Goal: Task Accomplishment & Management: Use online tool/utility

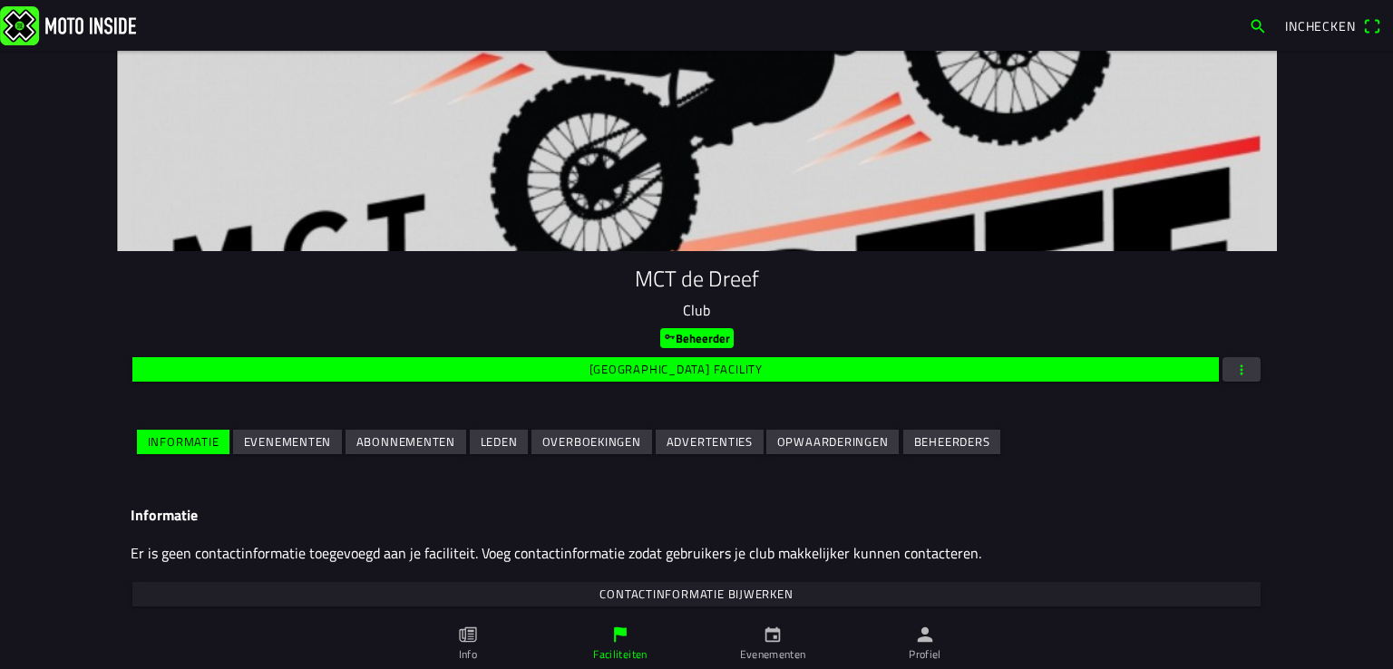
click at [0, 0] on slot "Evenementen" at bounding box center [0, 0] width 0 height 0
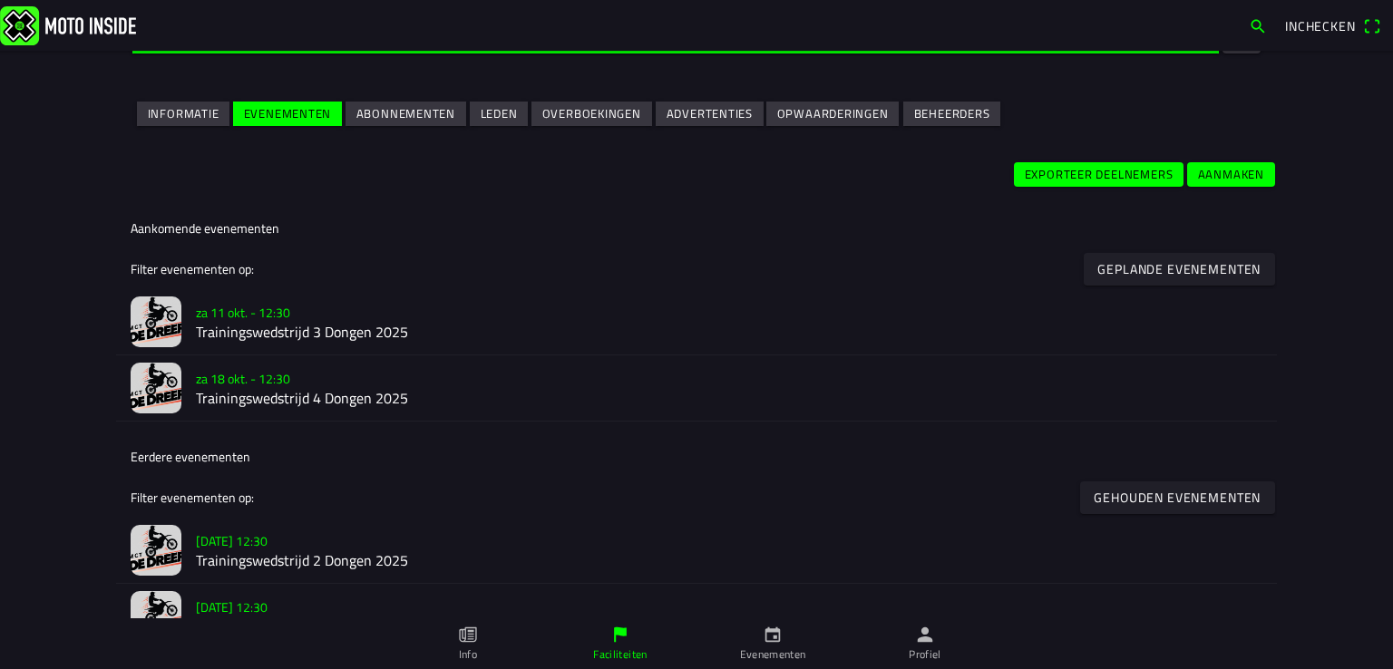
scroll to position [363, 0]
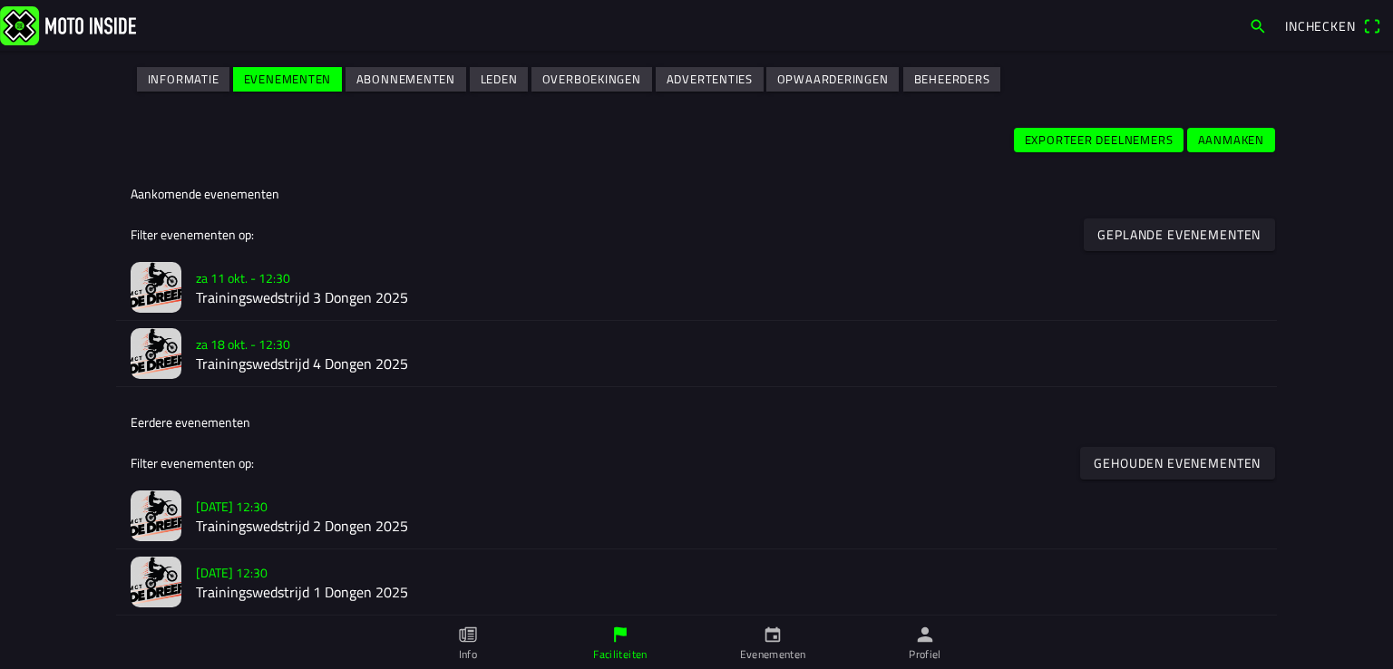
click at [271, 292] on h2 "Trainingswedstrijd 3 Dongen 2025" at bounding box center [729, 297] width 1066 height 17
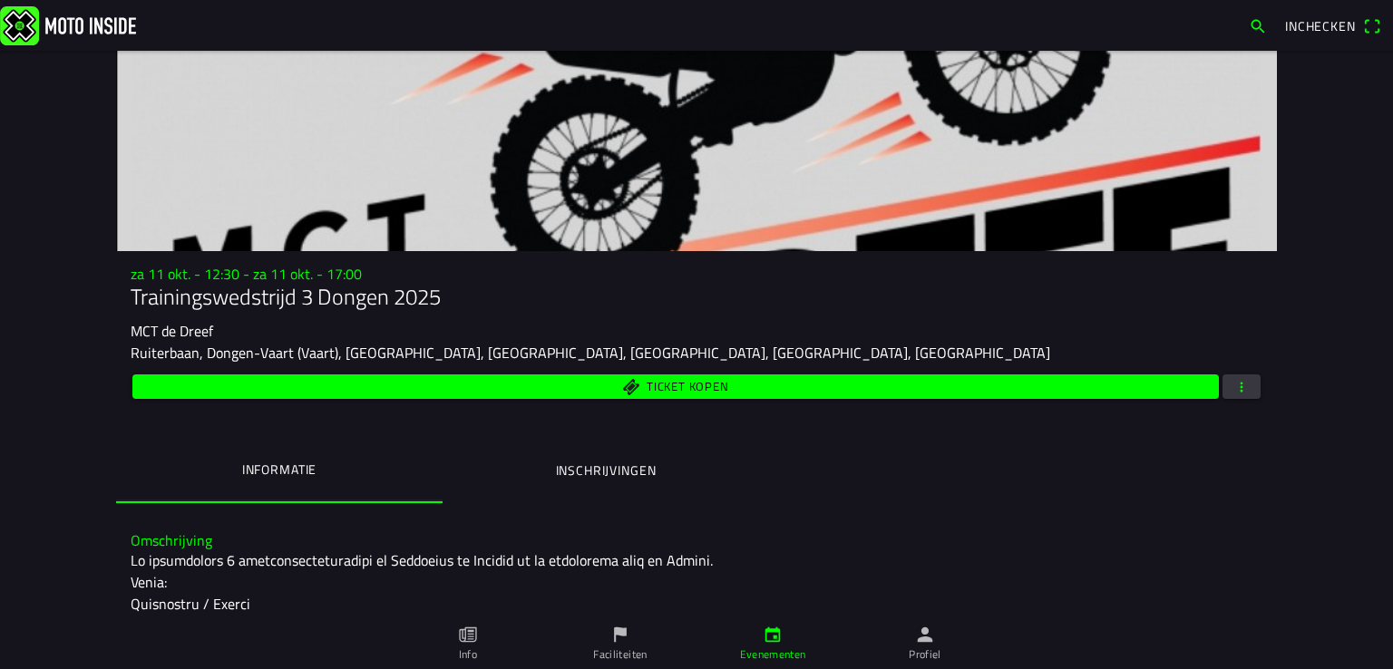
click at [1236, 385] on span "button" at bounding box center [1241, 387] width 16 height 24
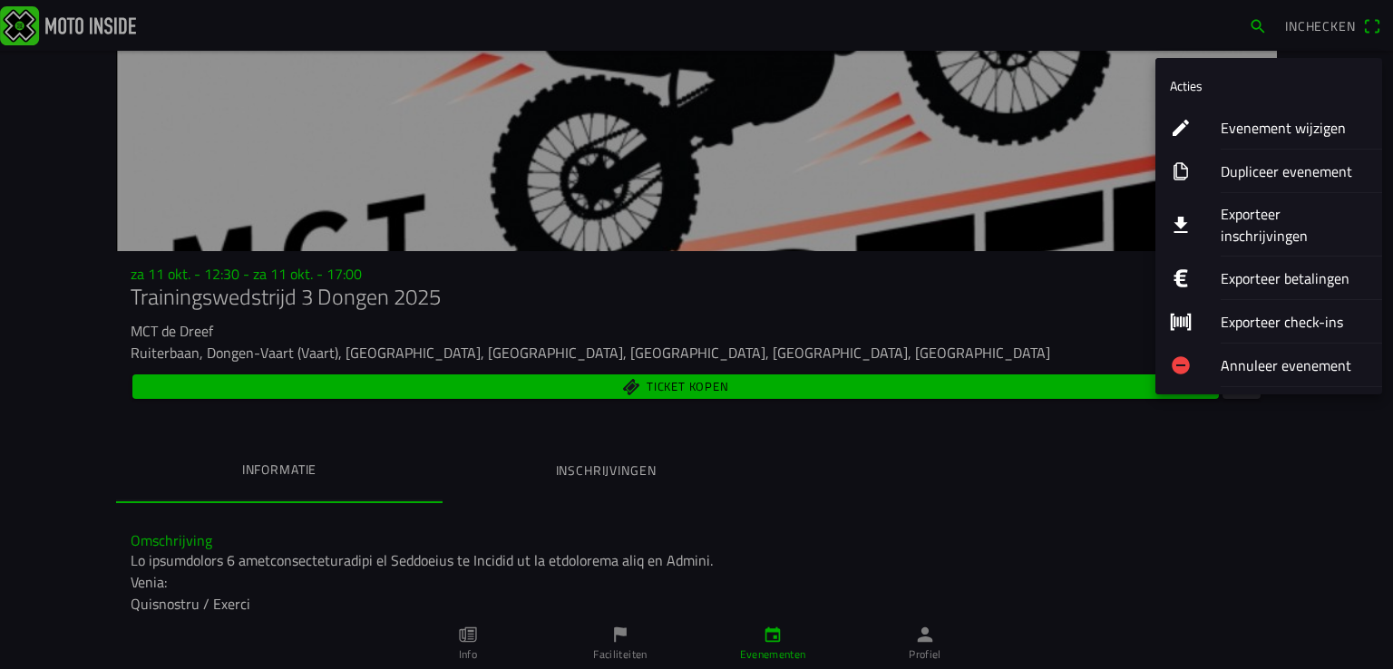
click at [1236, 216] on ion-label "Exporteer inschrijvingen" at bounding box center [1294, 225] width 147 height 44
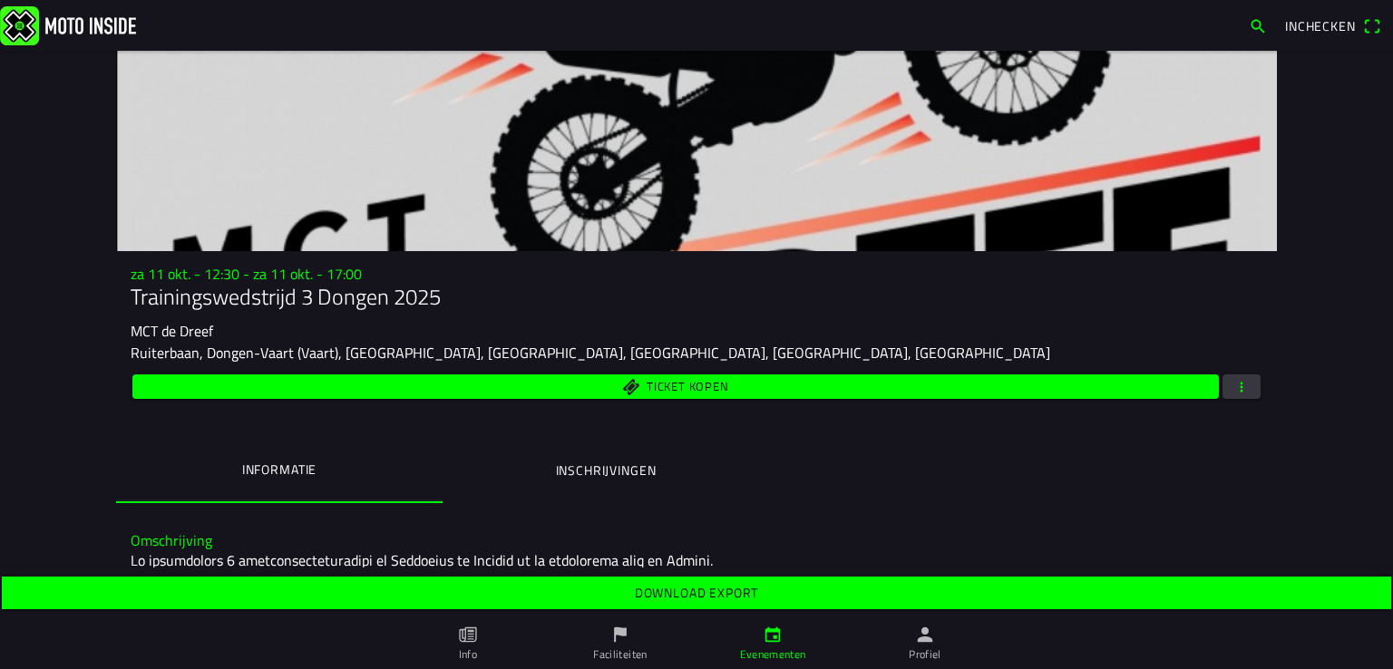
click at [958, 596] on span "Download export" at bounding box center [695, 593] width 1361 height 33
click at [1236, 387] on span "button" at bounding box center [1241, 387] width 16 height 24
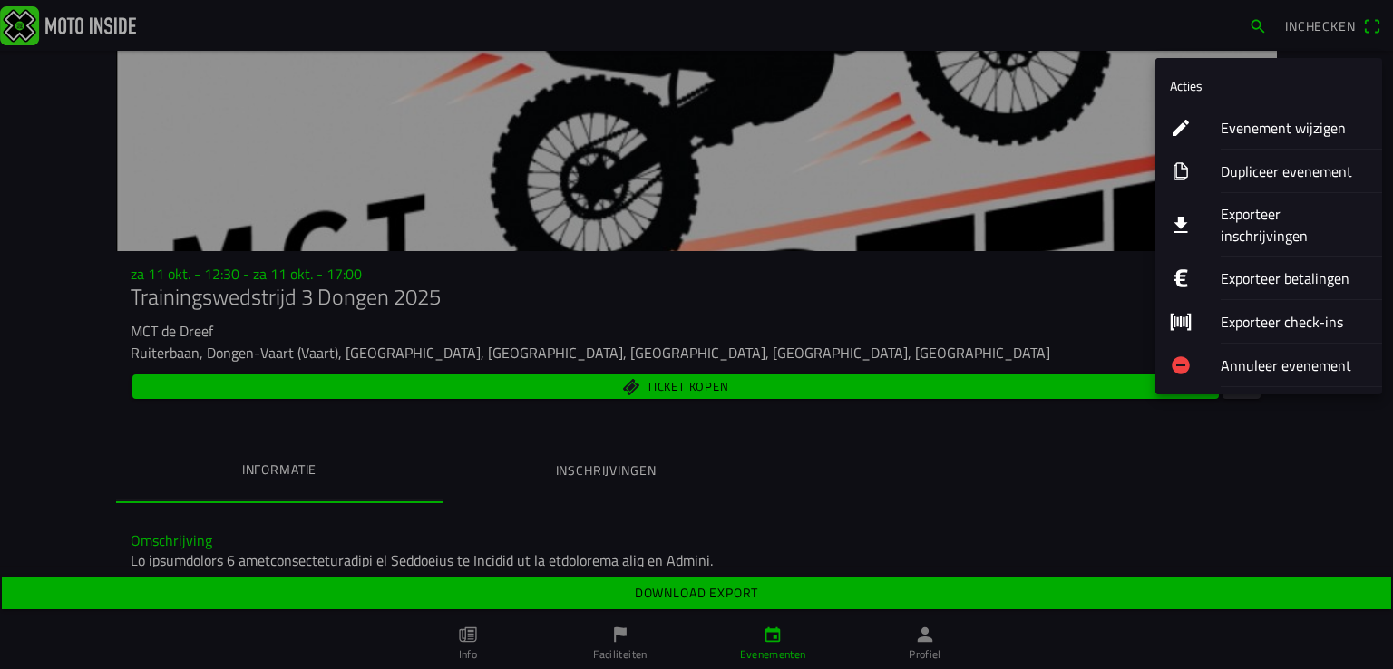
click at [1277, 164] on ion-label "Dupliceer evenement" at bounding box center [1294, 172] width 147 height 22
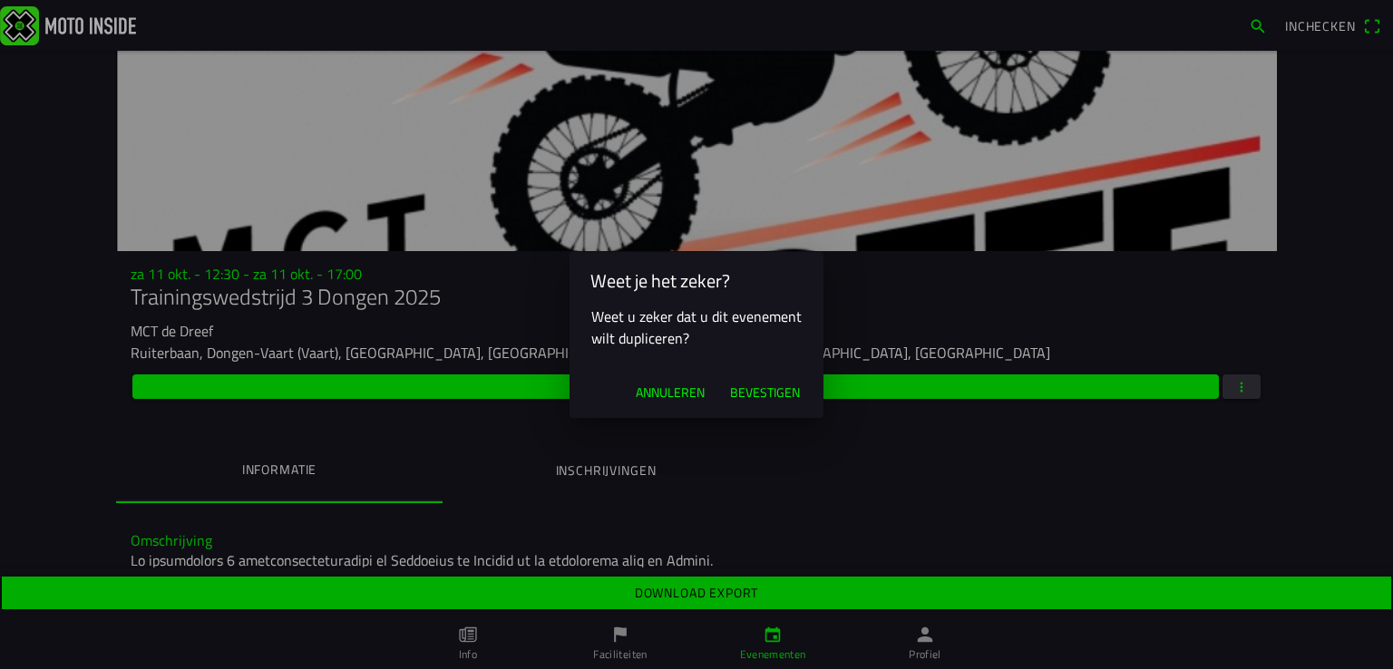
click at [668, 389] on span "Annuleren" at bounding box center [670, 393] width 69 height 18
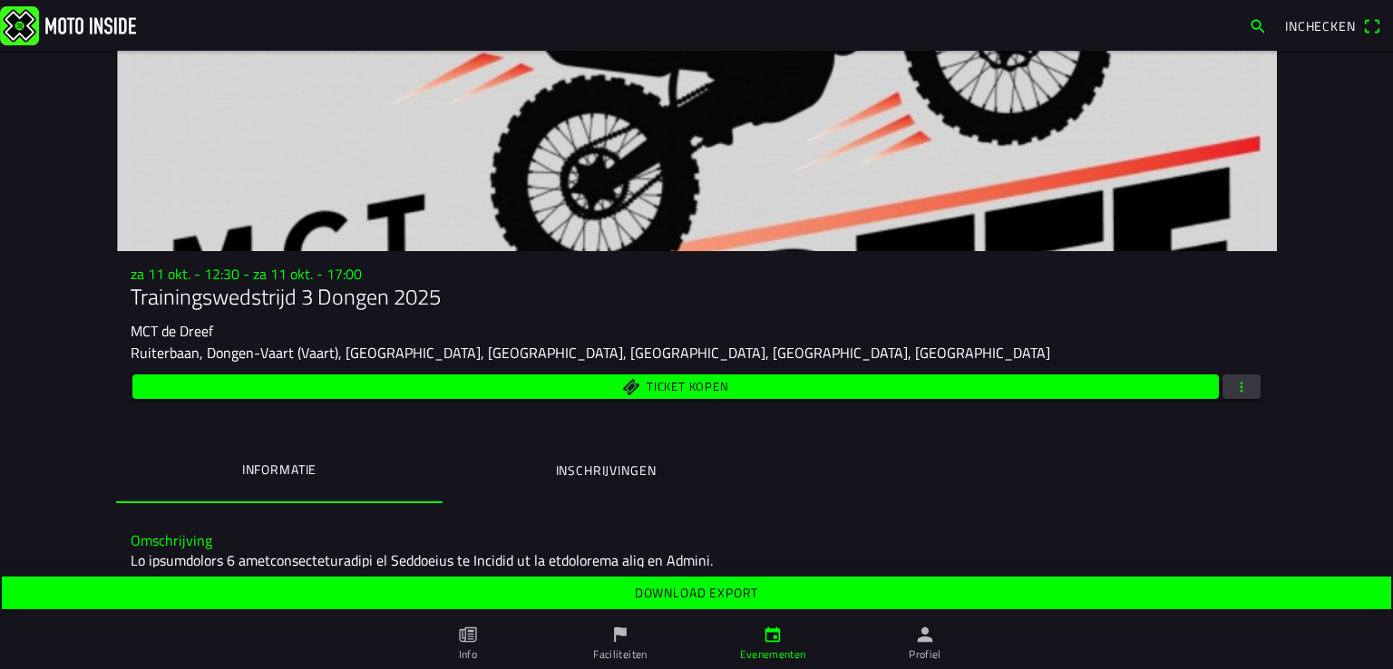
click at [1237, 389] on span "button" at bounding box center [1241, 387] width 16 height 24
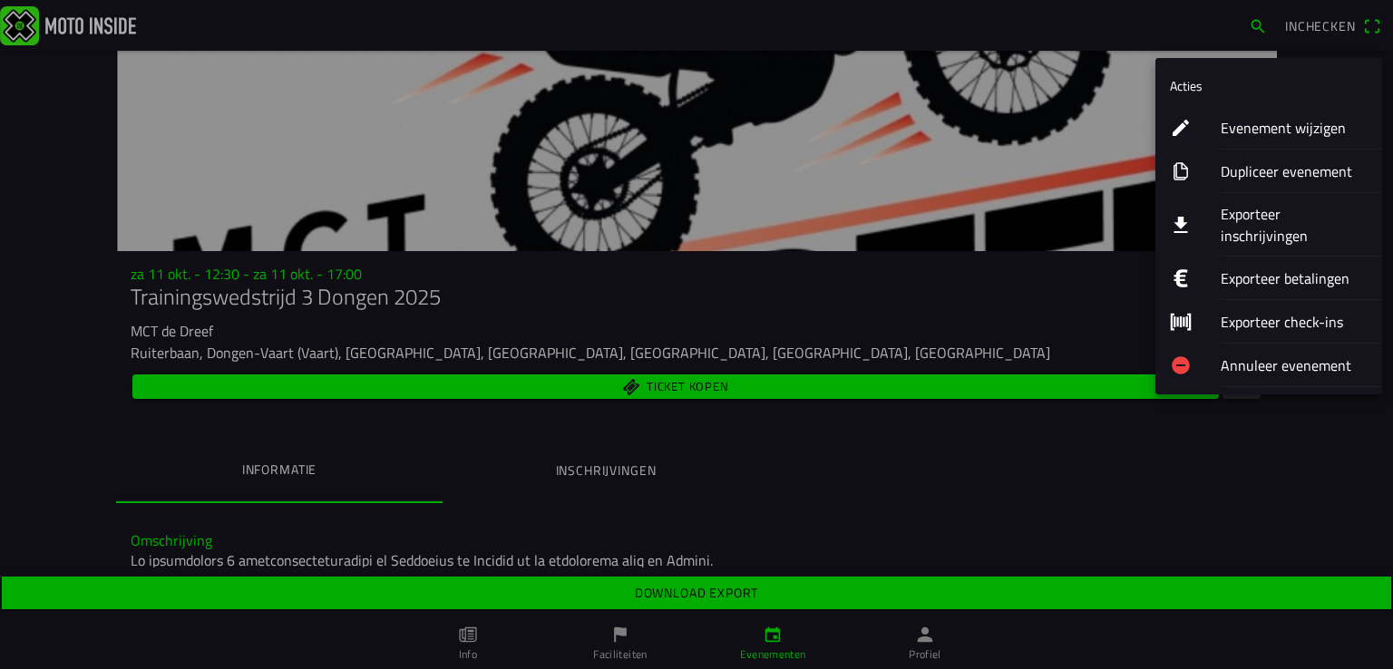
click at [1230, 218] on ion-label "Exporteer inschrijvingen" at bounding box center [1294, 225] width 147 height 44
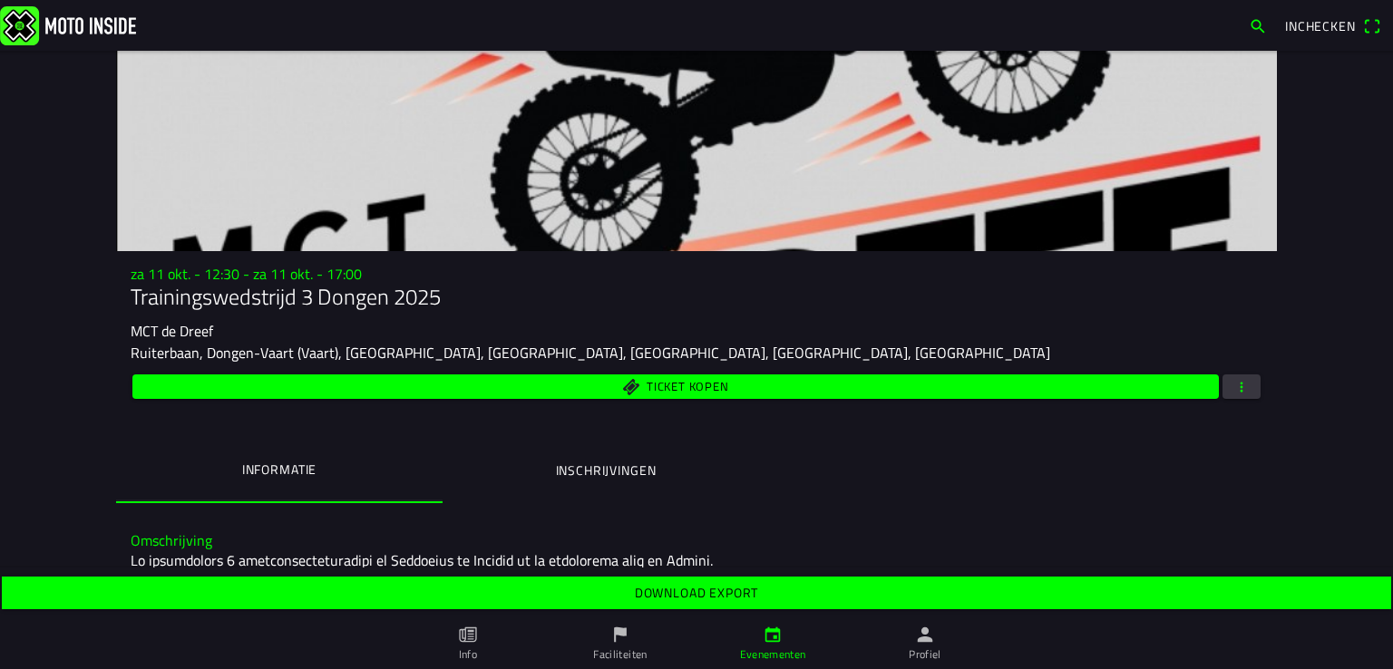
click at [805, 603] on span "Download export" at bounding box center [695, 593] width 1361 height 33
click at [1225, 382] on button "button" at bounding box center [1241, 387] width 38 height 24
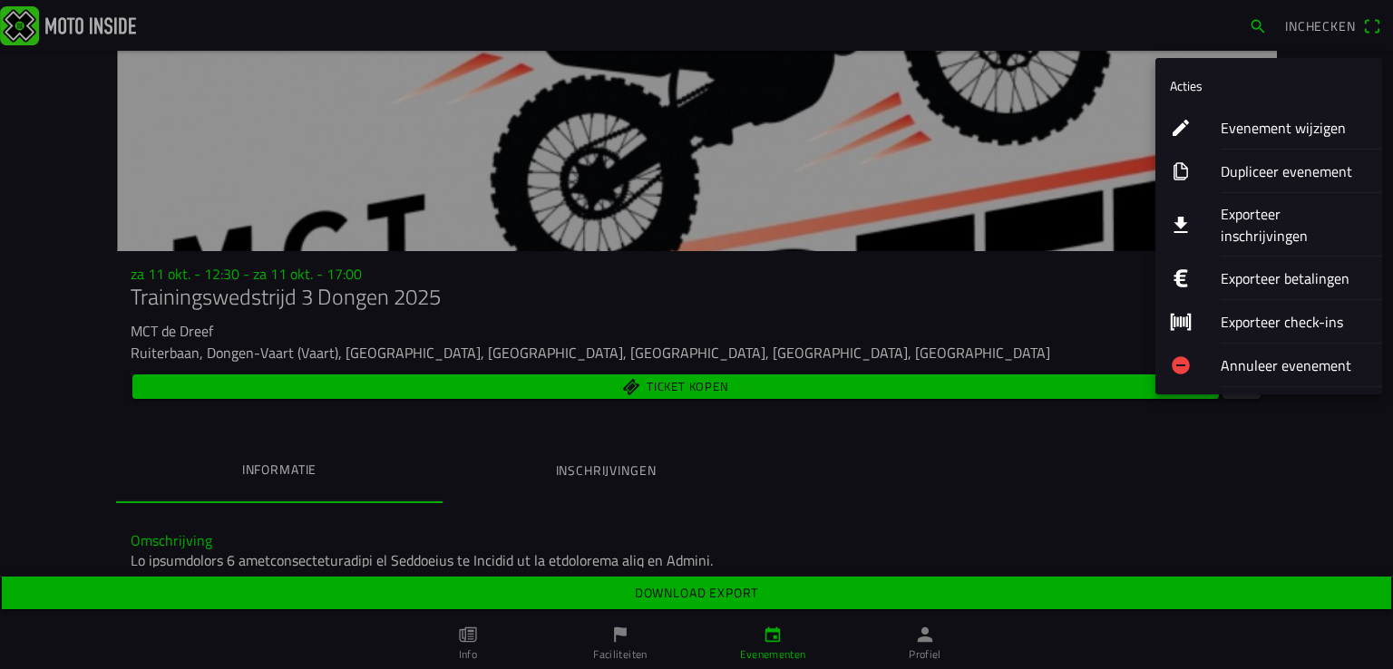
click at [1262, 219] on ion-label "Exporteer inschrijvingen" at bounding box center [1294, 225] width 147 height 44
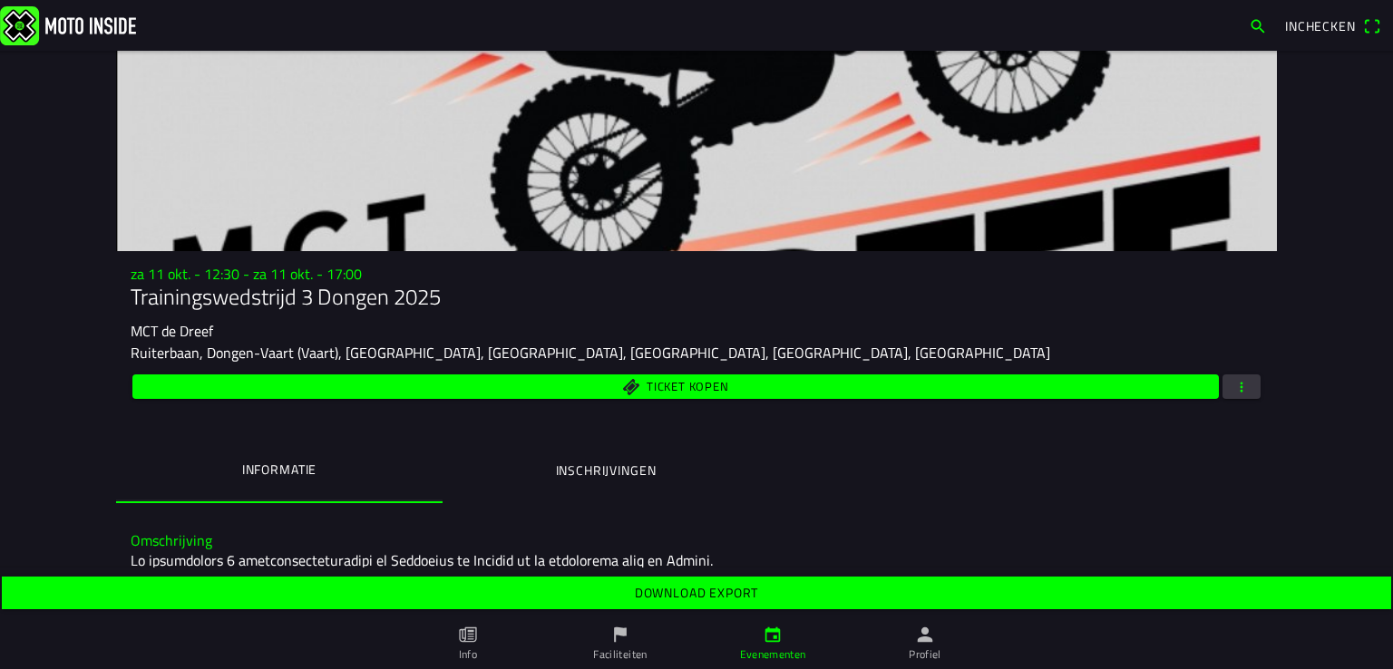
click at [841, 591] on span "Download export" at bounding box center [695, 593] width 1361 height 33
